Goal: Transaction & Acquisition: Purchase product/service

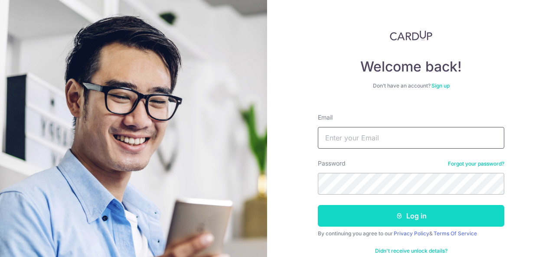
type input "[EMAIL_ADDRESS][DOMAIN_NAME]"
click at [421, 215] on button "Log in" at bounding box center [411, 216] width 186 height 22
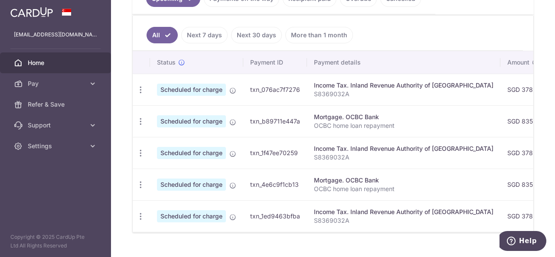
scroll to position [173, 0]
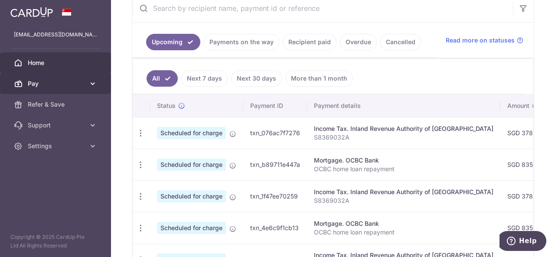
click at [88, 79] on link "Pay" at bounding box center [55, 83] width 111 height 21
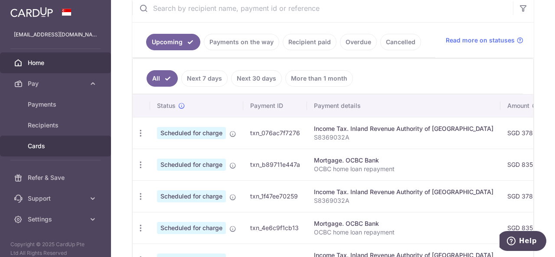
click at [69, 146] on span "Cards" at bounding box center [56, 146] width 57 height 9
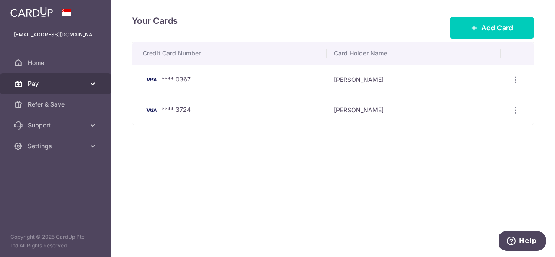
click at [59, 84] on span "Pay" at bounding box center [56, 83] width 57 height 9
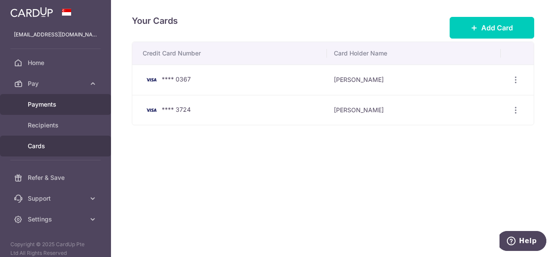
click at [78, 109] on link "Payments" at bounding box center [55, 104] width 111 height 21
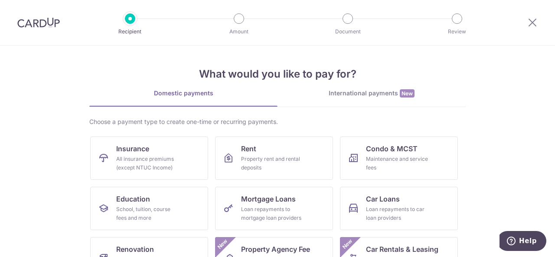
click at [502, 150] on section "What would you like to pay for? Domestic payments International payments New Ch…" at bounding box center [277, 152] width 555 height 212
click at [404, 90] on span "New" at bounding box center [407, 93] width 15 height 8
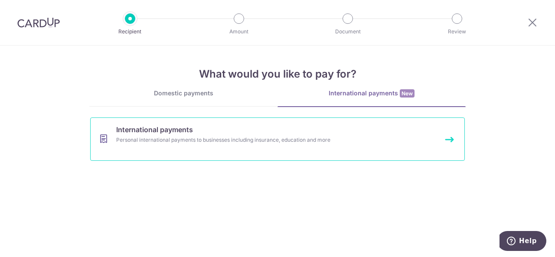
click at [302, 141] on div "Personal international payments to businesses including insurance, education an…" at bounding box center [266, 140] width 300 height 9
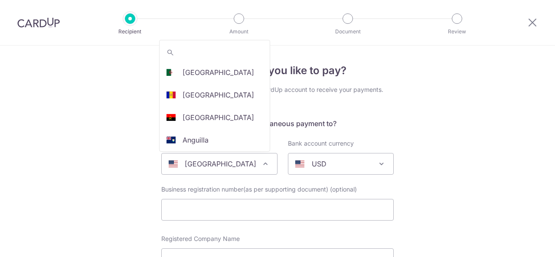
select select
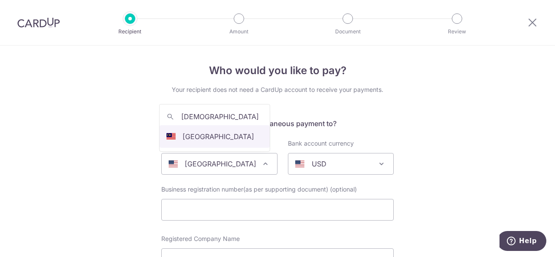
type input "[GEOGRAPHIC_DATA]"
drag, startPoint x: 187, startPoint y: 133, endPoint x: 494, endPoint y: 80, distance: 310.7
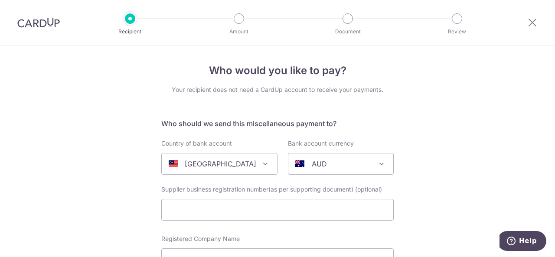
select select "159"
select select "[GEOGRAPHIC_DATA]"
select select
